Goal: Task Accomplishment & Management: Use online tool/utility

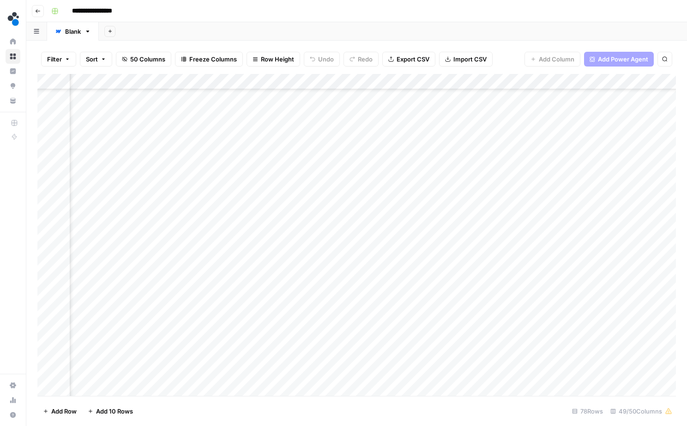
scroll to position [392, 3204]
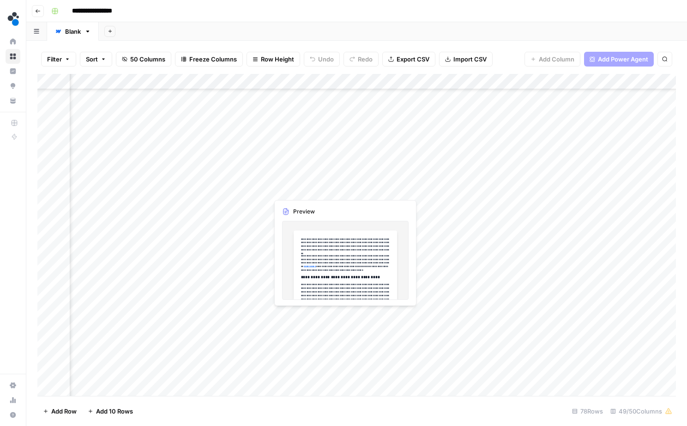
click at [283, 191] on div "Add Column" at bounding box center [356, 236] width 639 height 324
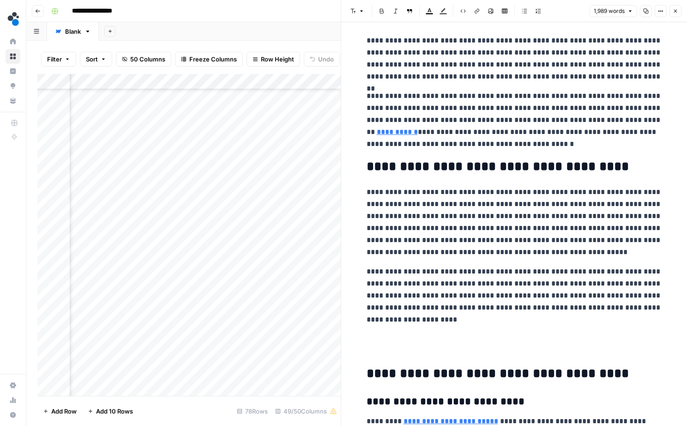
scroll to position [7, 0]
